Goal: Information Seeking & Learning: Learn about a topic

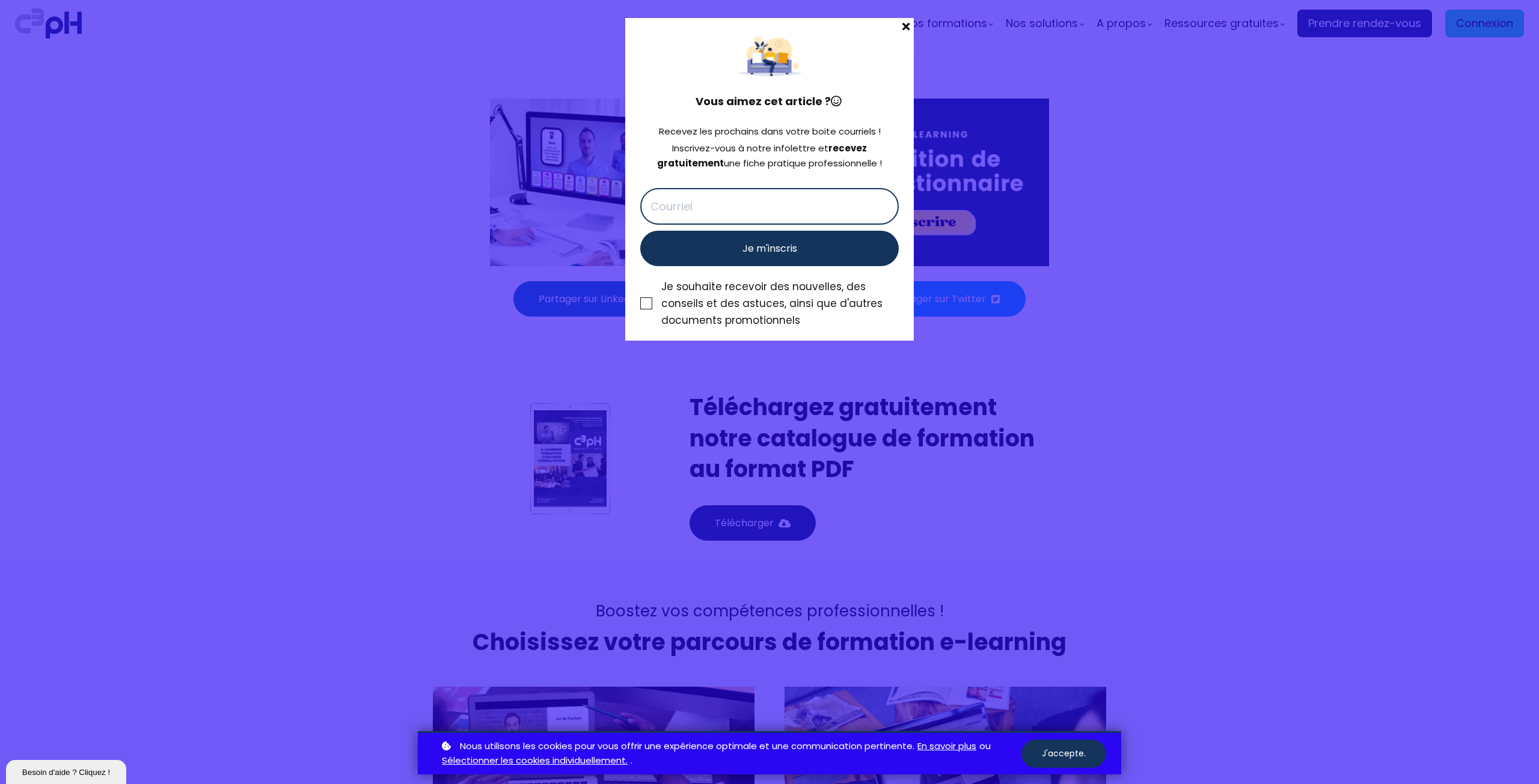
scroll to position [4806, 0]
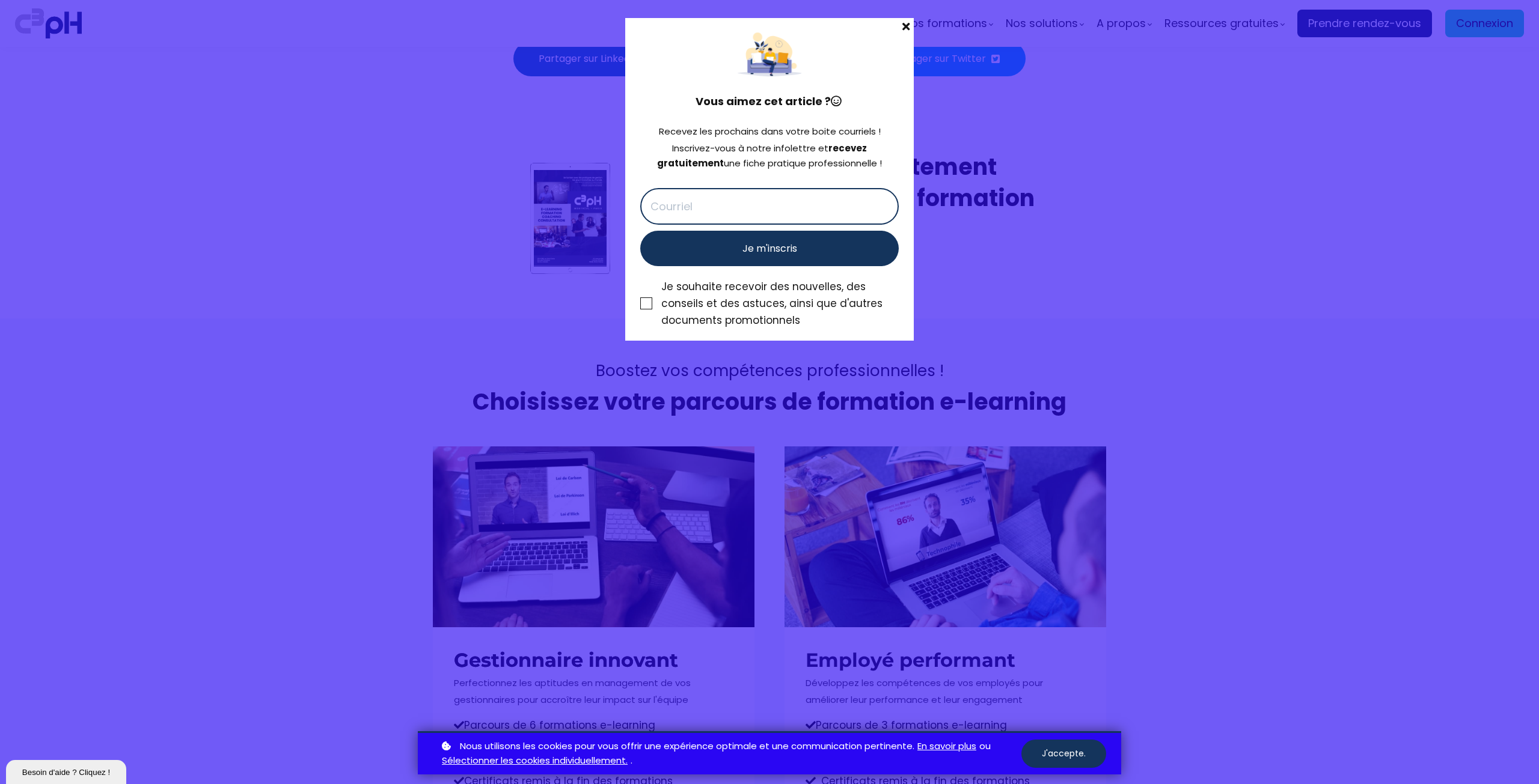
drag, startPoint x: 903, startPoint y: 27, endPoint x: 892, endPoint y: 31, distance: 11.7
click at [903, 27] on span at bounding box center [906, 26] width 15 height 16
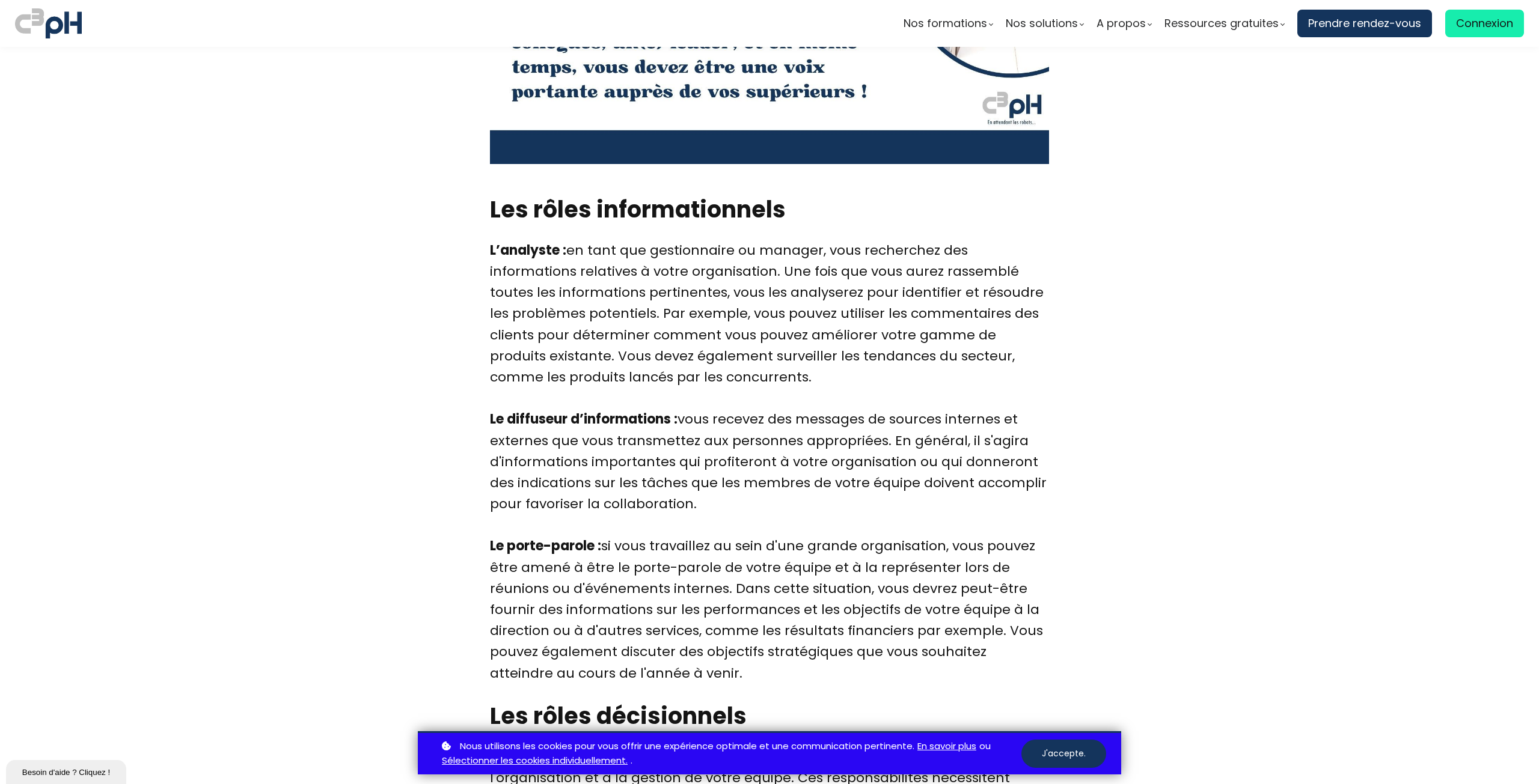
scroll to position [2597, 0]
